Goal: Transaction & Acquisition: Purchase product/service

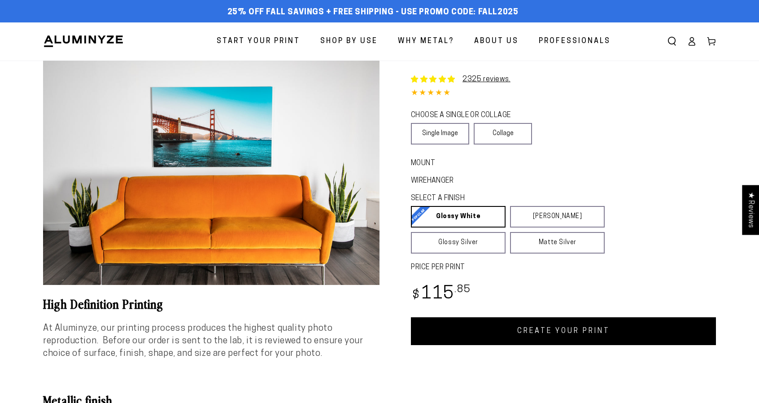
select select "**********"
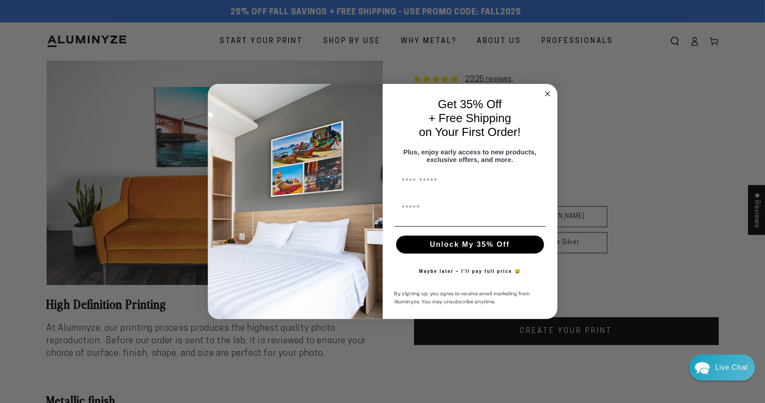
click at [548, 89] on circle "Close dialog" at bounding box center [547, 94] width 10 height 10
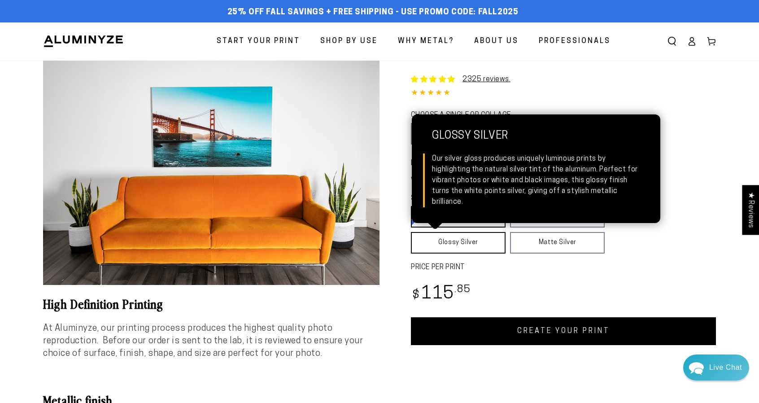
click at [477, 243] on link "Glossy Silver Glossy Silver Our silver gloss produces uniquely luminous prints …" at bounding box center [458, 243] width 95 height 22
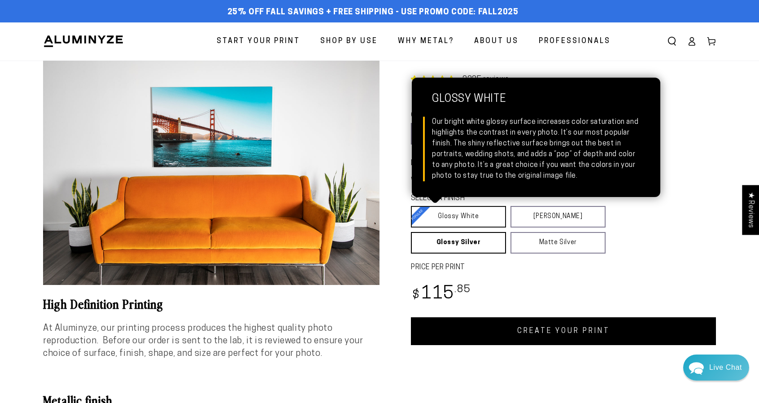
click at [473, 217] on link "Glossy White Glossy White Our bright white glossy surface increases color satur…" at bounding box center [458, 217] width 95 height 22
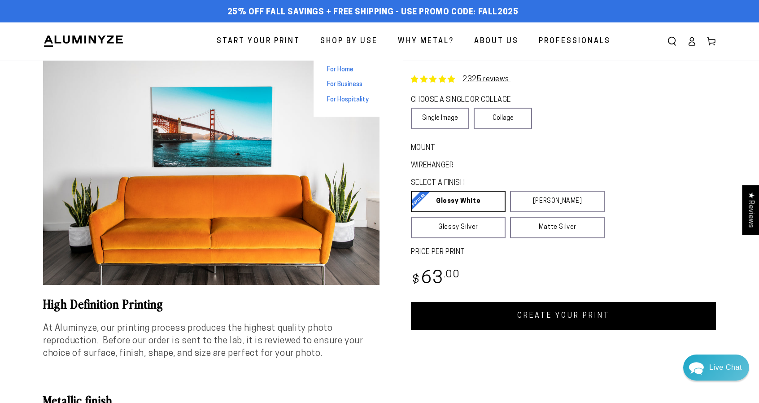
click at [350, 81] on span "For Business" at bounding box center [344, 84] width 35 height 9
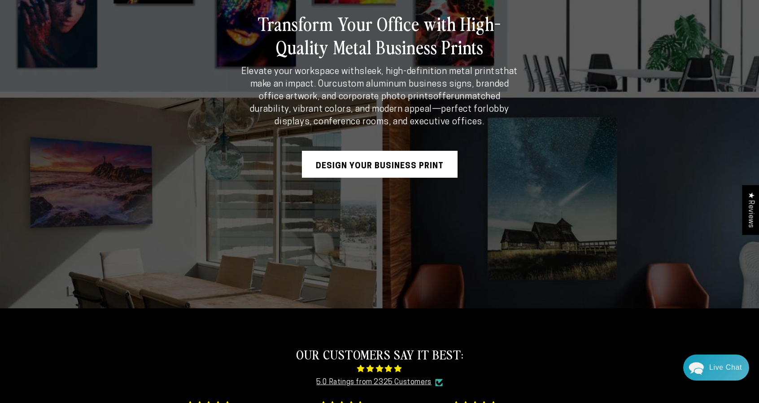
click at [425, 164] on link "Design Your Business Print" at bounding box center [380, 164] width 156 height 27
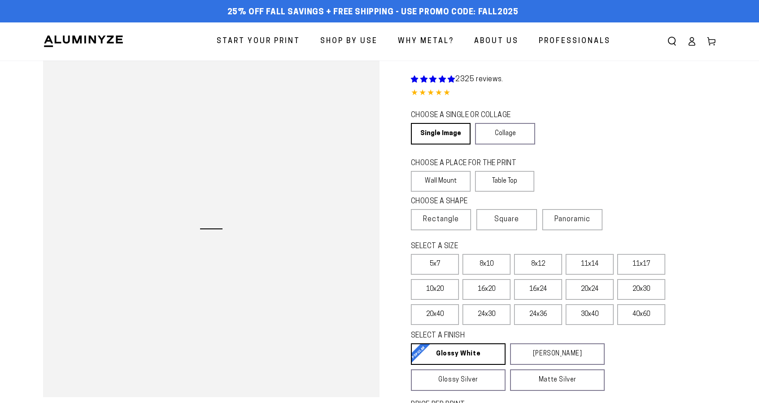
select select "**********"
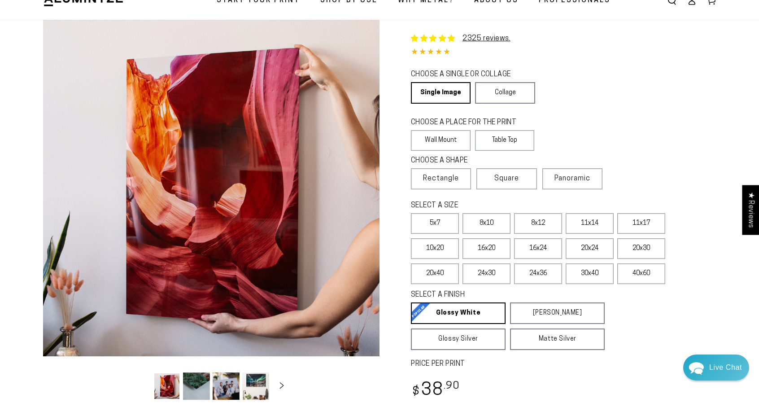
scroll to position [45, 0]
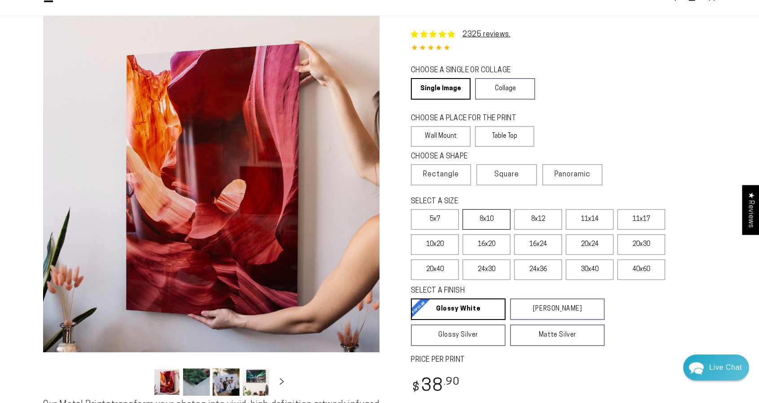
click at [478, 223] on label "8x10" at bounding box center [486, 219] width 48 height 21
click at [442, 220] on label "5x7" at bounding box center [435, 219] width 48 height 21
click at [484, 223] on label "8x10" at bounding box center [486, 219] width 48 height 21
drag, startPoint x: 520, startPoint y: 219, endPoint x: 525, endPoint y: 221, distance: 5.4
click at [524, 220] on label "8x12" at bounding box center [538, 219] width 48 height 21
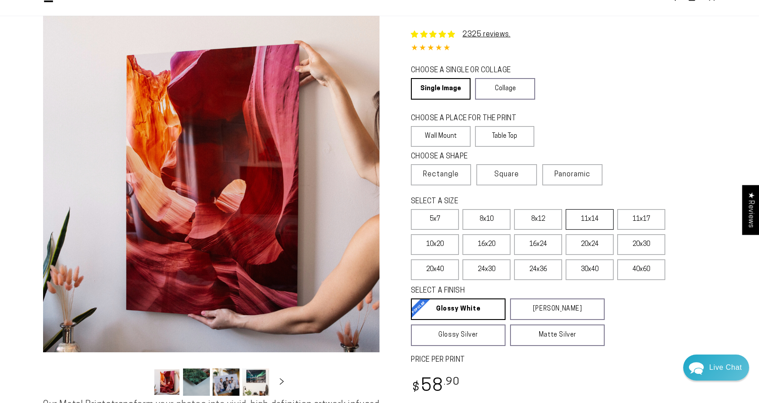
click at [582, 222] on label "11x14" at bounding box center [589, 219] width 48 height 21
click at [641, 221] on label "11x17" at bounding box center [641, 219] width 48 height 21
click at [507, 178] on span "Square" at bounding box center [506, 174] width 25 height 11
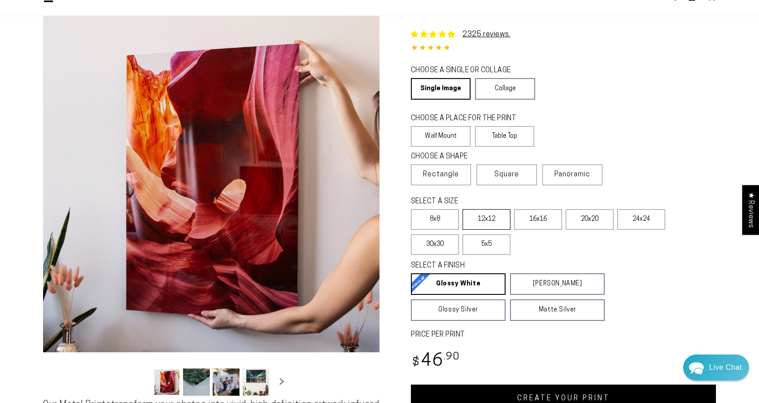
drag, startPoint x: 485, startPoint y: 217, endPoint x: 498, endPoint y: 217, distance: 13.0
click at [485, 217] on label "12x12" at bounding box center [486, 219] width 48 height 21
drag, startPoint x: 535, startPoint y: 219, endPoint x: 566, endPoint y: 214, distance: 31.0
click at [538, 220] on label "16x16" at bounding box center [538, 219] width 48 height 21
drag, startPoint x: 591, startPoint y: 216, endPoint x: 620, endPoint y: 216, distance: 29.6
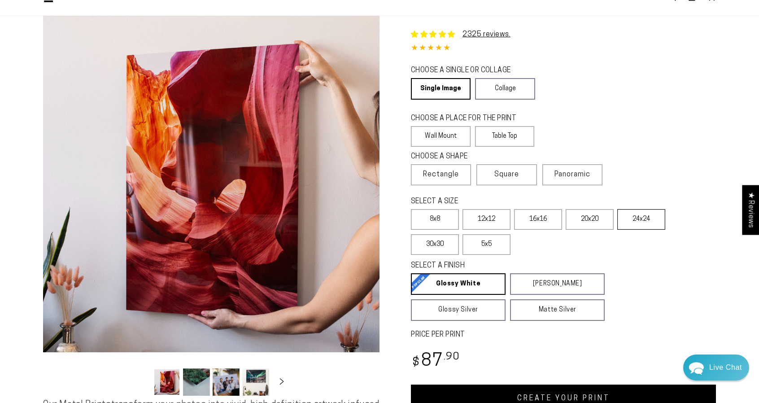
click at [592, 216] on label "20x20" at bounding box center [589, 219] width 48 height 21
click at [623, 216] on label "24x24" at bounding box center [641, 219] width 48 height 21
click at [449, 216] on label "8x8" at bounding box center [435, 219] width 48 height 21
drag, startPoint x: 436, startPoint y: 242, endPoint x: 446, endPoint y: 247, distance: 11.2
click at [436, 243] on label "30x30" at bounding box center [435, 244] width 48 height 21
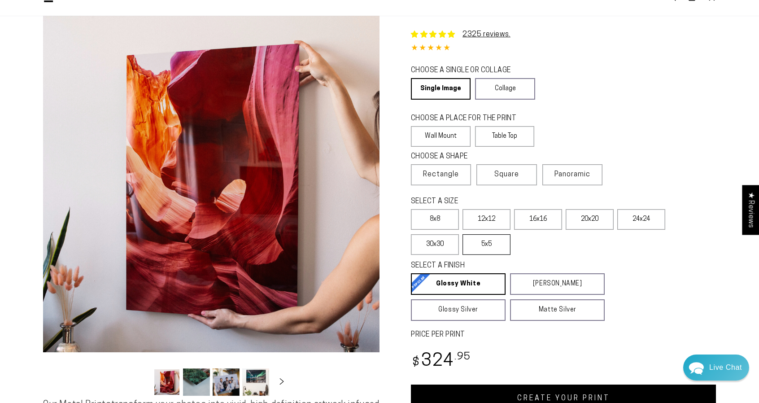
drag, startPoint x: 481, startPoint y: 247, endPoint x: 484, endPoint y: 243, distance: 5.5
click at [481, 247] on label "5x5" at bounding box center [486, 244] width 48 height 21
click at [564, 177] on span "Panoramic" at bounding box center [572, 174] width 36 height 7
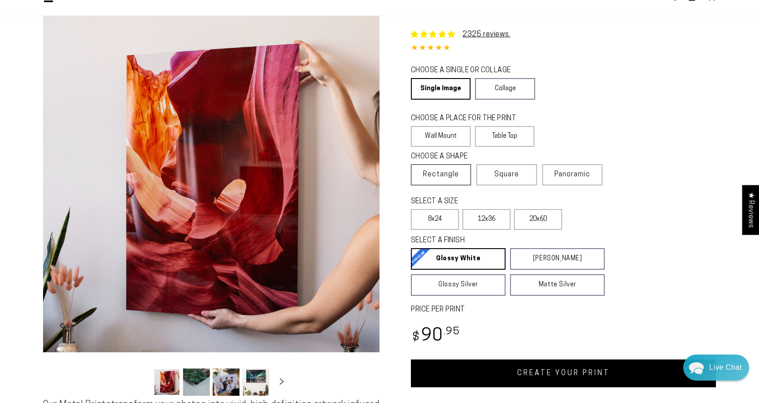
click at [455, 180] on span "Rectangle" at bounding box center [441, 174] width 36 height 11
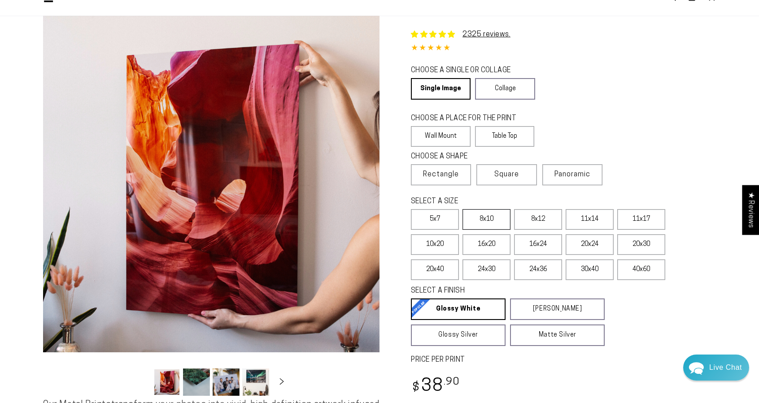
click at [487, 224] on label "8x10" at bounding box center [486, 219] width 48 height 21
drag, startPoint x: 534, startPoint y: 217, endPoint x: 541, endPoint y: 217, distance: 6.3
click at [535, 217] on label "8x12" at bounding box center [538, 219] width 48 height 21
click at [511, 92] on link "Collage" at bounding box center [505, 89] width 60 height 22
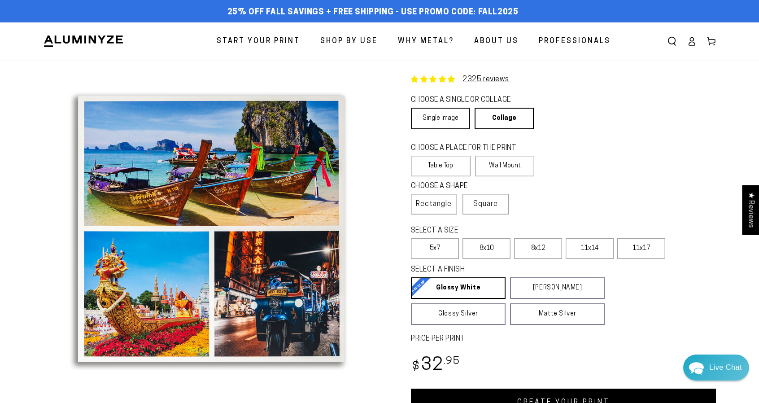
click at [445, 116] on link "Single Image" at bounding box center [440, 119] width 59 height 22
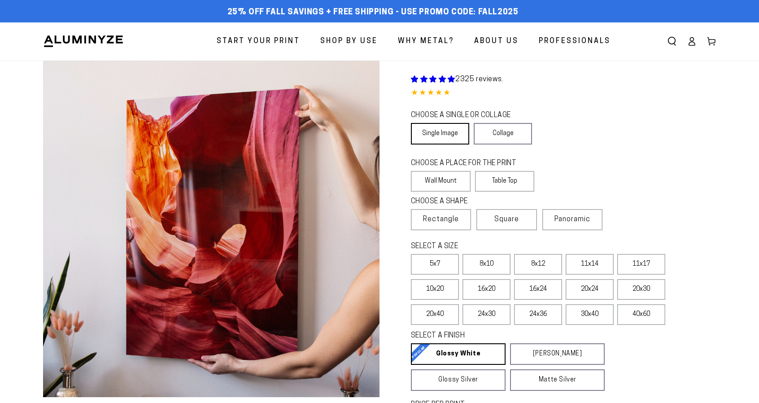
select select "**********"
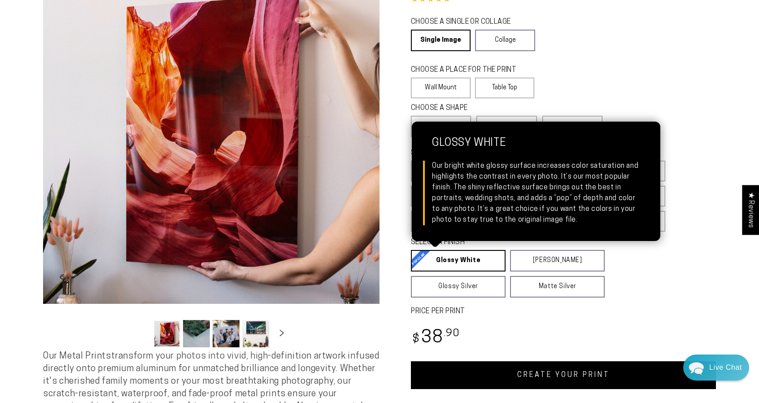
scroll to position [90, 0]
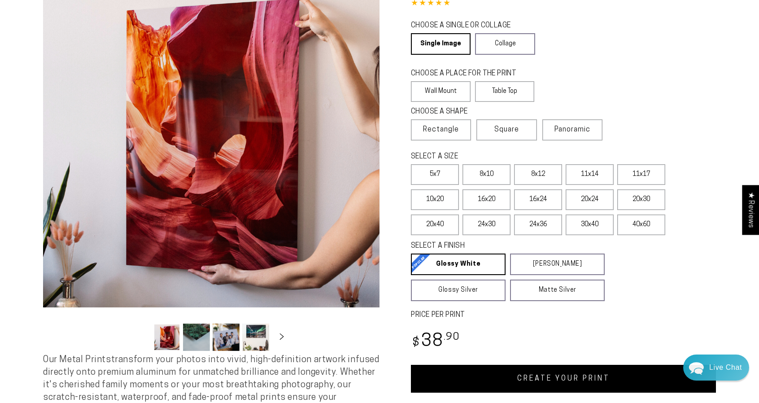
click at [200, 341] on button "Load image 2 in gallery view" at bounding box center [196, 336] width 27 height 27
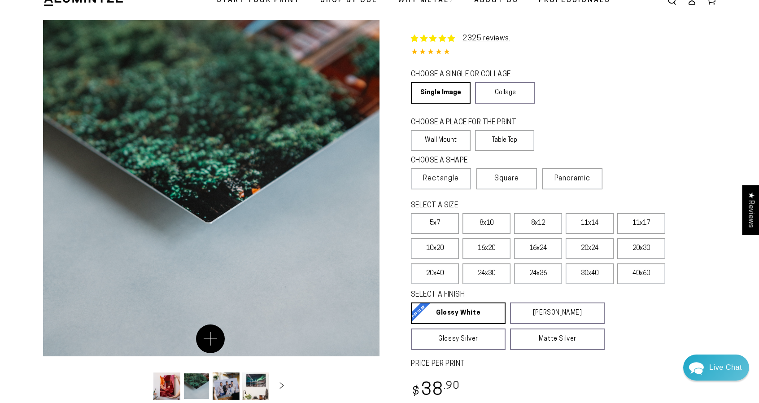
scroll to position [45, 0]
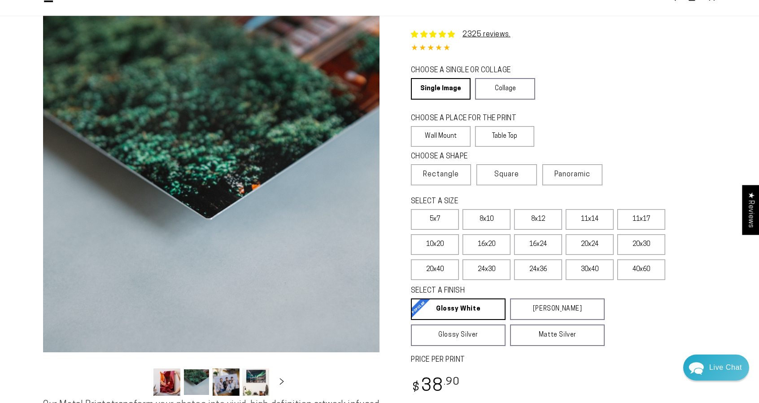
click at [225, 382] on button "Load image 3 in gallery view" at bounding box center [226, 381] width 27 height 27
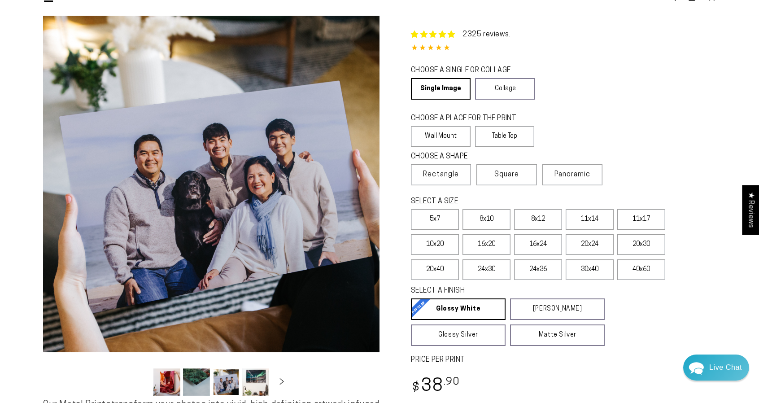
click at [253, 376] on button "Load image 4 in gallery view" at bounding box center [255, 381] width 27 height 27
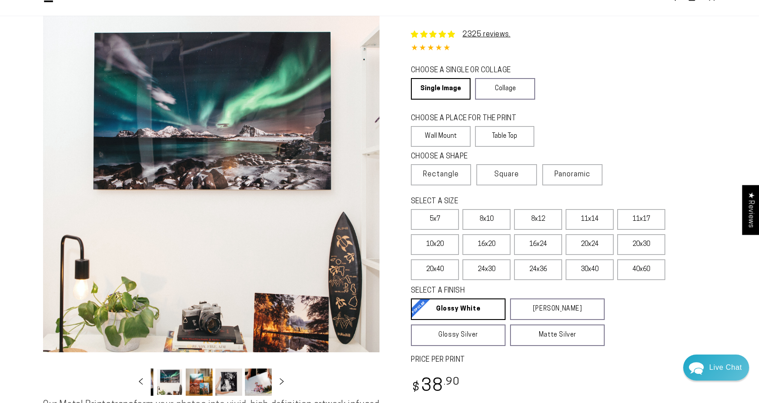
scroll to position [0, 87]
click at [200, 383] on button "Load image 5 in gallery view" at bounding box center [198, 381] width 27 height 27
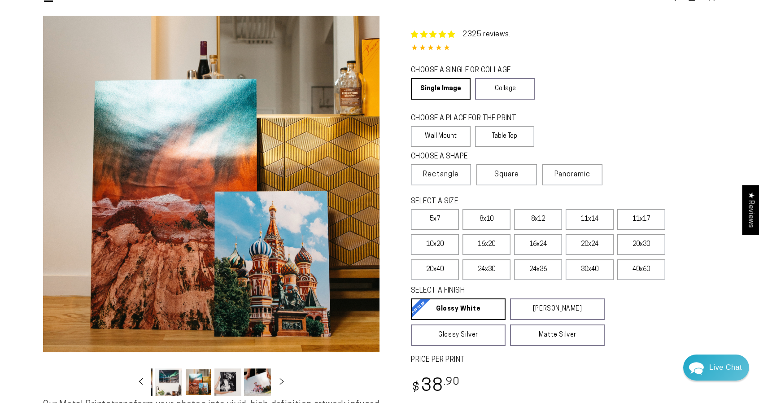
click at [233, 382] on button "Load image 6 in gallery view" at bounding box center [227, 381] width 27 height 27
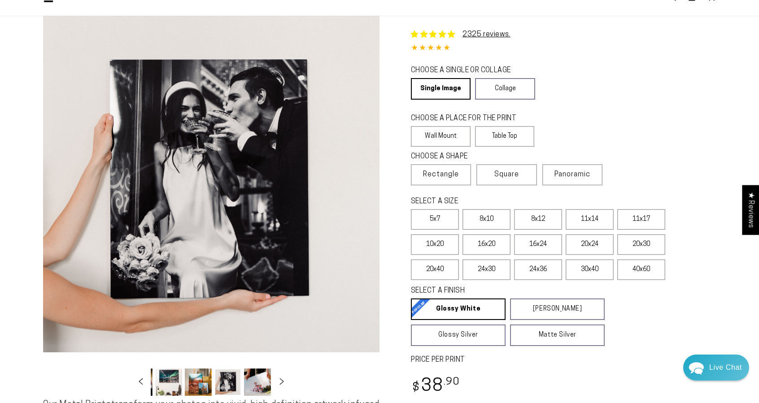
click at [252, 379] on button "Load image 7 in gallery view" at bounding box center [257, 381] width 27 height 27
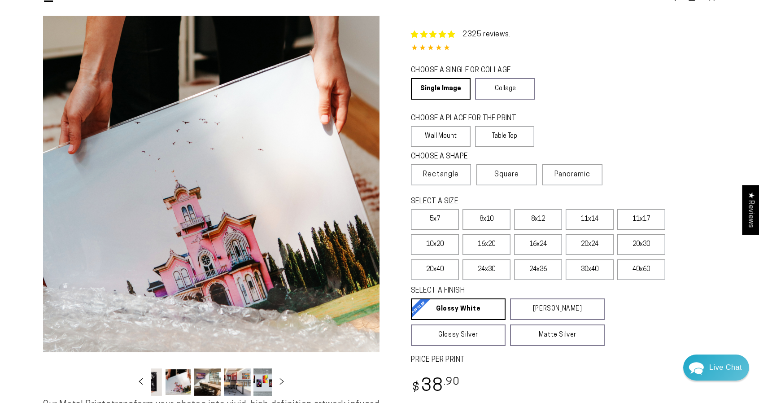
scroll to position [0, 176]
click at [282, 384] on icon "Slide right" at bounding box center [281, 380] width 13 height 7
click at [197, 380] on button "Load image 11 in gallery view" at bounding box center [198, 381] width 27 height 27
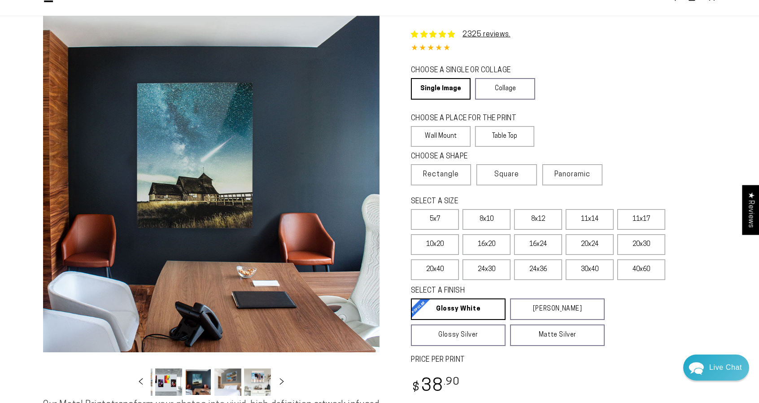
click at [224, 380] on button "Load image 12 in gallery view" at bounding box center [227, 381] width 27 height 27
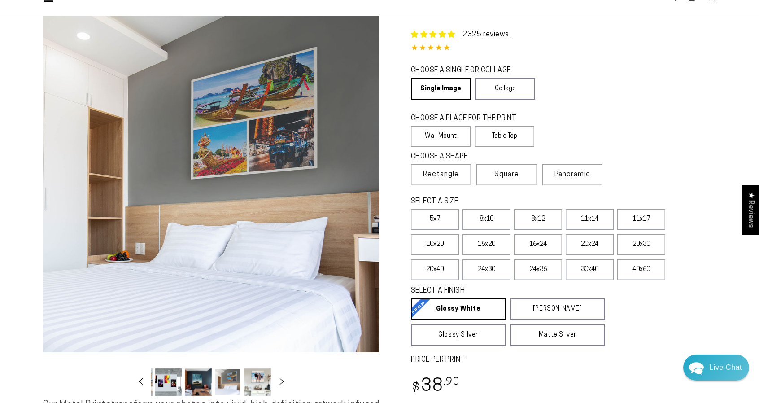
click at [226, 383] on button "Load image 12 in gallery view" at bounding box center [227, 381] width 27 height 27
click at [255, 384] on button "Load image 13 in gallery view" at bounding box center [257, 381] width 27 height 27
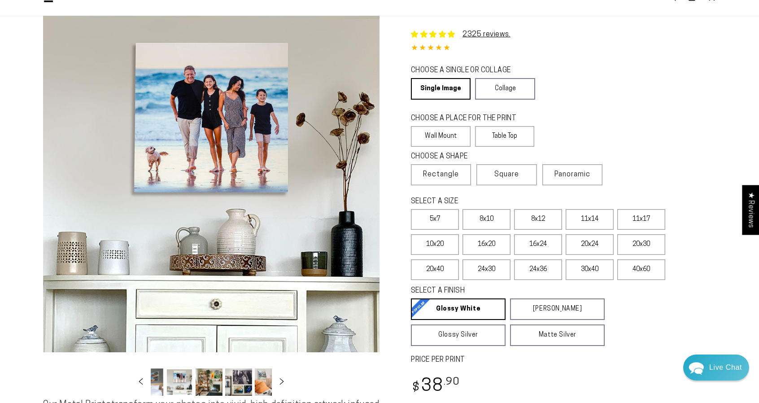
scroll to position [0, 353]
click at [173, 378] on button "Load image 13 in gallery view" at bounding box center [168, 381] width 27 height 27
click at [199, 379] on button "Load image 14 in gallery view" at bounding box center [198, 381] width 27 height 27
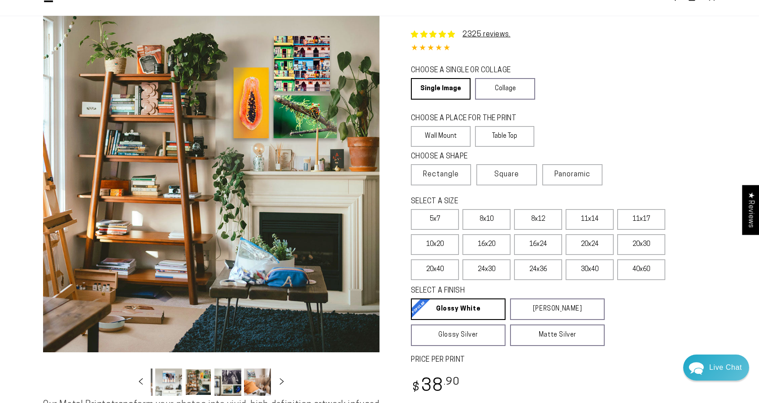
click at [201, 387] on button "Load image 14 in gallery view" at bounding box center [198, 381] width 27 height 27
click at [223, 382] on button "Load image 15 in gallery view" at bounding box center [227, 381] width 27 height 27
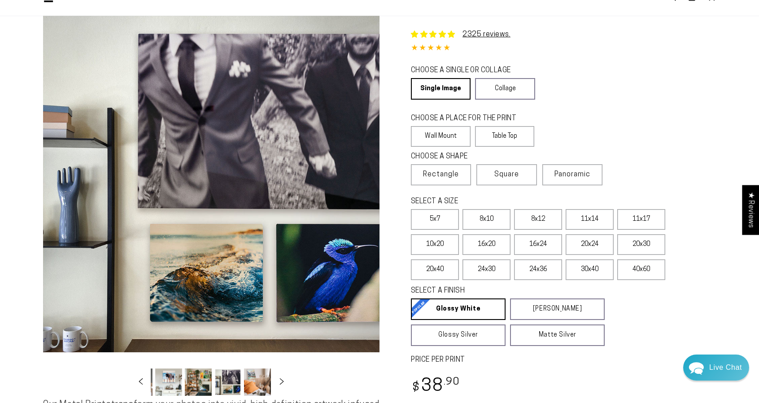
click at [252, 380] on button "Load image 16 in gallery view" at bounding box center [257, 381] width 27 height 27
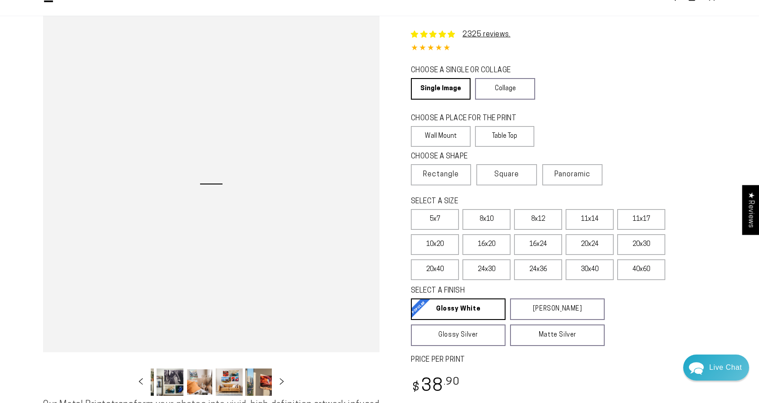
scroll to position [0, 414]
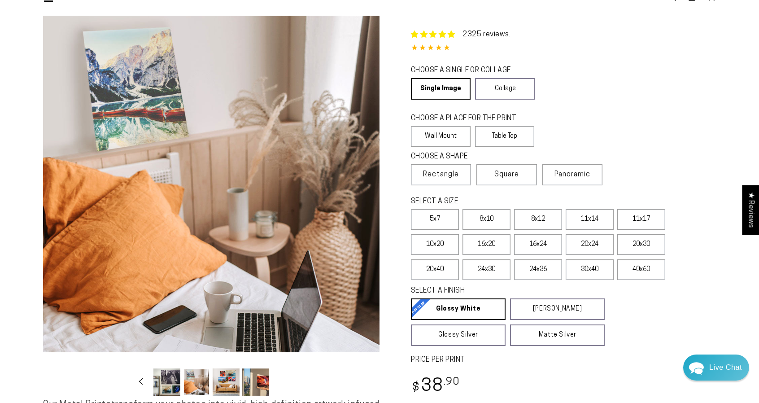
click at [256, 377] on button "Load image 18 in gallery view" at bounding box center [255, 381] width 27 height 27
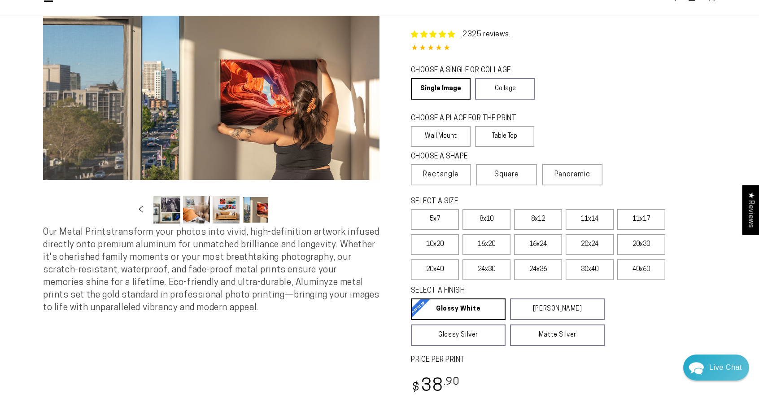
click at [261, 208] on button "Load image 18 in gallery view" at bounding box center [255, 209] width 27 height 27
click at [241, 210] on ul "Gallery Viewer" at bounding box center [211, 209] width 121 height 33
click at [234, 209] on button "Load image 17 in gallery view" at bounding box center [226, 209] width 27 height 27
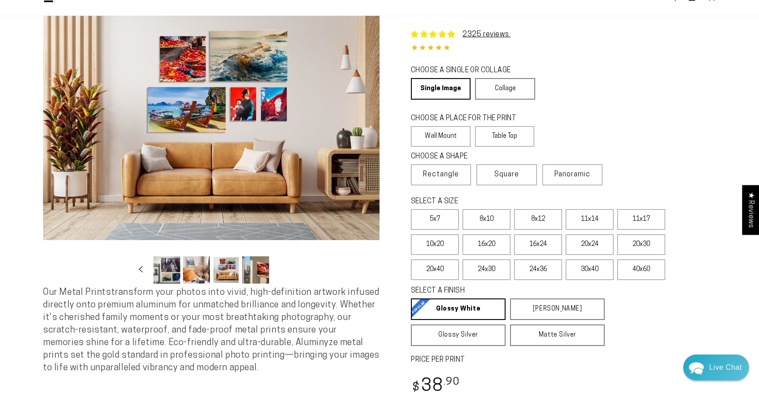
click at [200, 271] on button "Load image 16 in gallery view" at bounding box center [196, 269] width 27 height 27
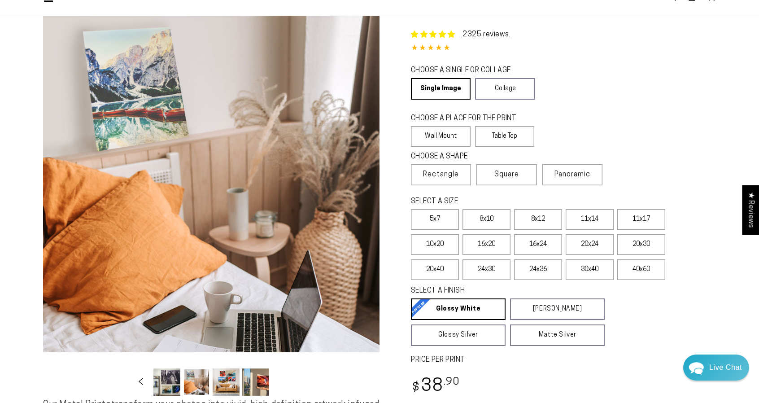
click at [142, 380] on icon "Slide left" at bounding box center [141, 380] width 4 height 7
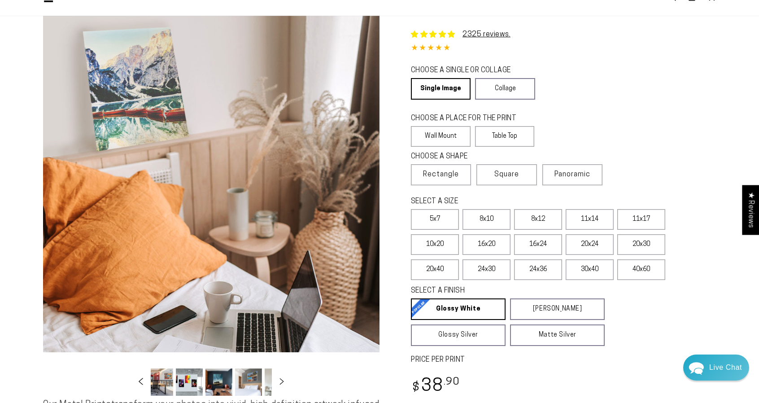
click at [142, 380] on icon "Slide left" at bounding box center [141, 380] width 4 height 7
click at [165, 382] on button "Load image 1 in gallery view" at bounding box center [166, 381] width 27 height 27
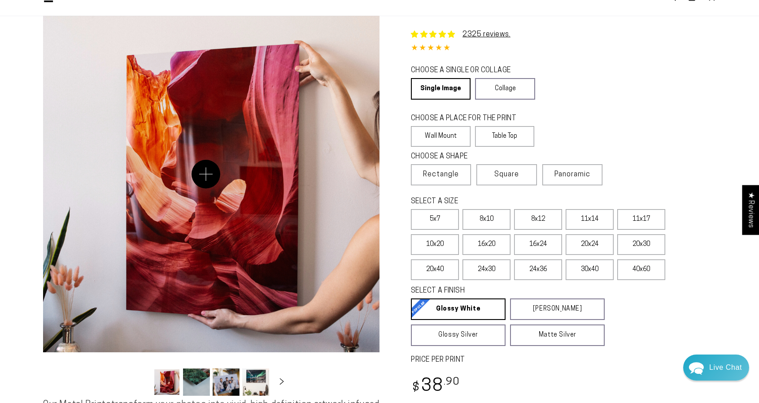
drag, startPoint x: 206, startPoint y: 174, endPoint x: 210, endPoint y: 180, distance: 7.1
click at [200, 376] on button "Load image 2 in gallery view" at bounding box center [196, 381] width 27 height 27
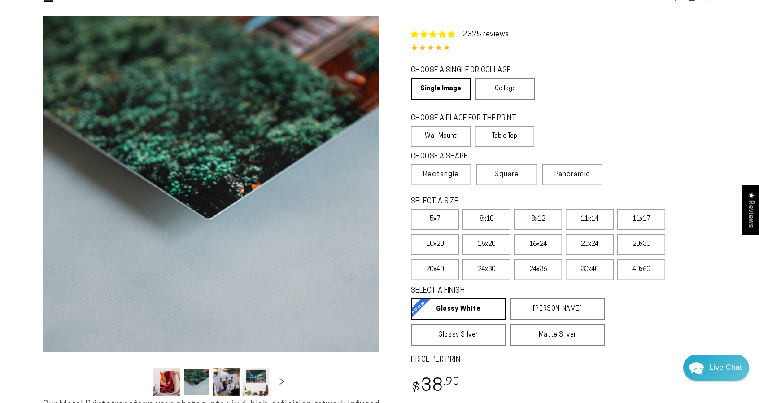
click at [221, 377] on button "Load image 3 in gallery view" at bounding box center [226, 381] width 27 height 27
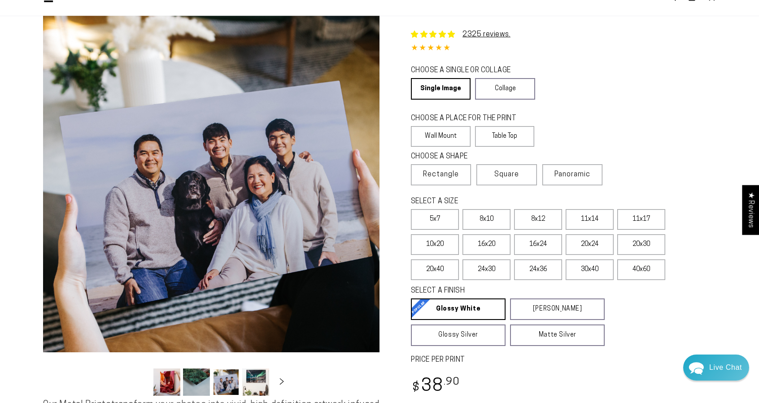
click at [258, 380] on button "Load image 4 in gallery view" at bounding box center [255, 381] width 27 height 27
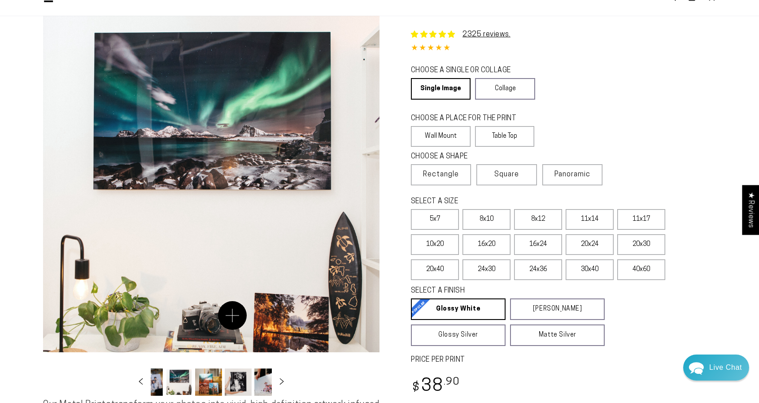
scroll to position [0, 87]
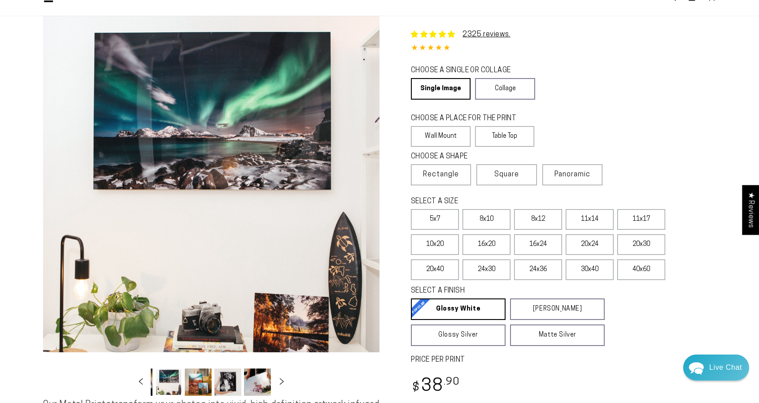
click at [255, 381] on button "Load image 7 in gallery view" at bounding box center [257, 381] width 27 height 27
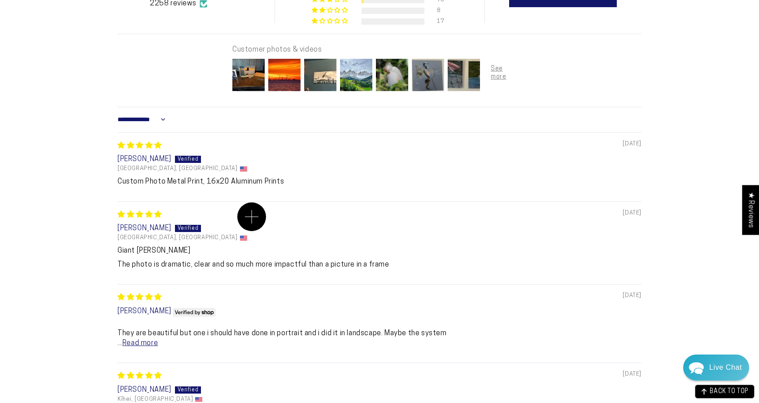
scroll to position [628, 0]
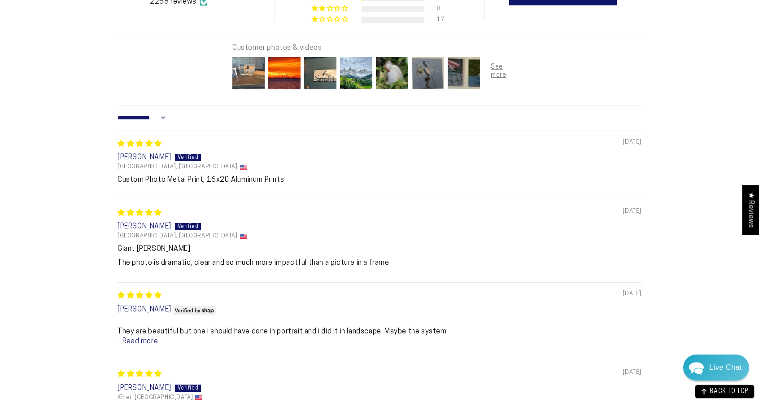
click at [255, 74] on img at bounding box center [248, 73] width 36 height 36
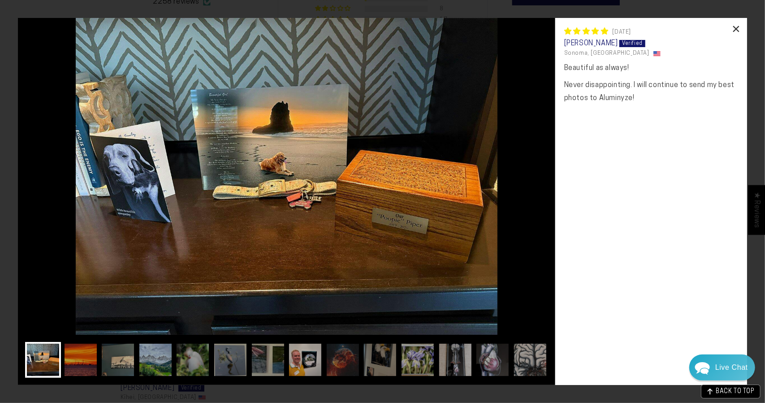
click at [736, 29] on div "×" at bounding box center [737, 29] width 22 height 22
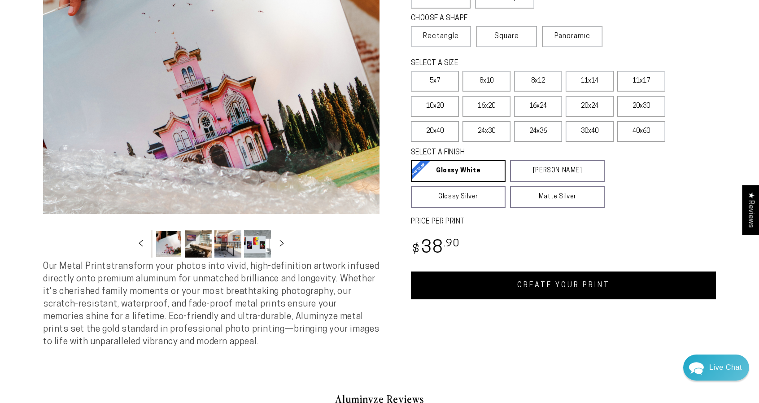
scroll to position [0, 0]
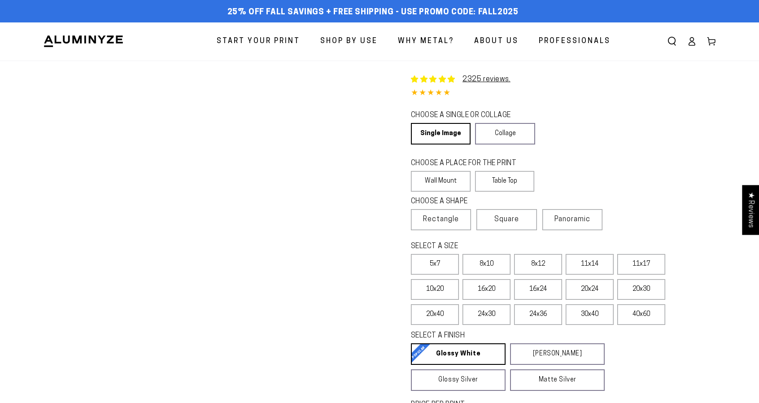
select select "**********"
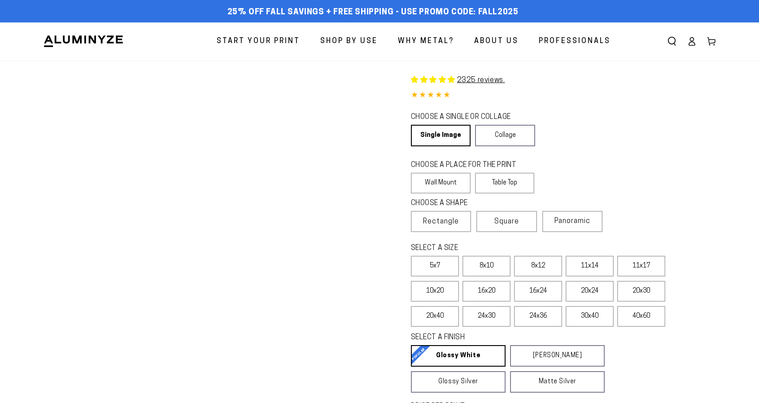
select select "**********"
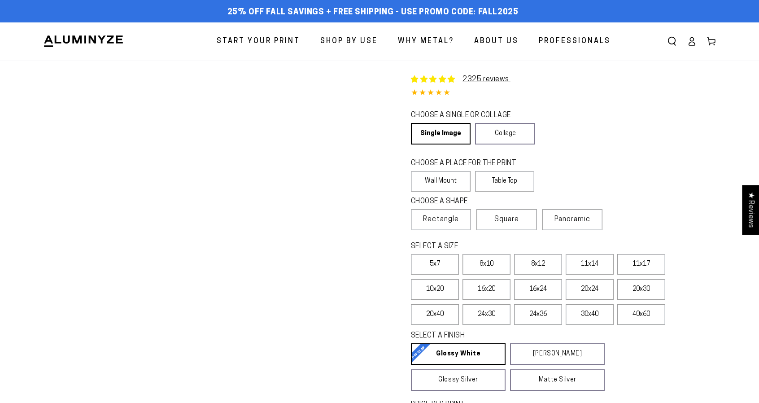
select select "**********"
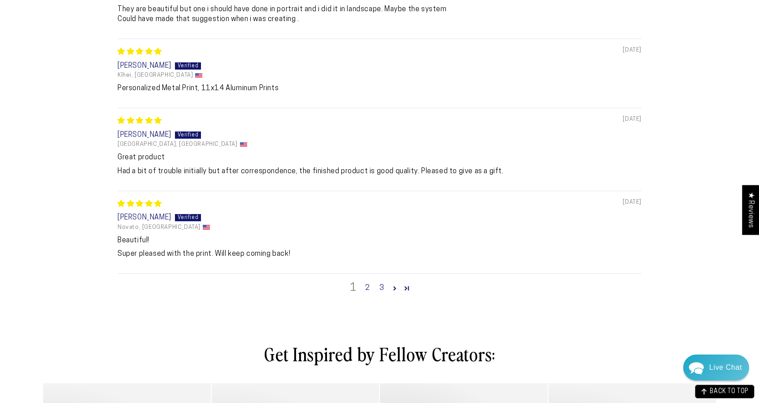
scroll to position [1076, 0]
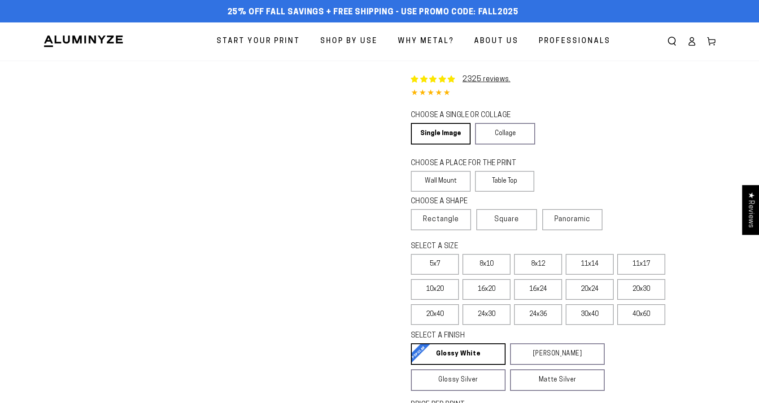
select select "**********"
